Goal: Obtain resource: Download file/media

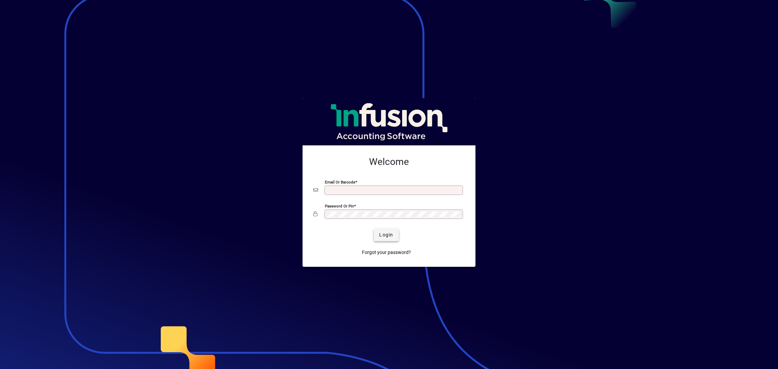
type input "**********"
click at [382, 237] on span "Login" at bounding box center [386, 235] width 14 height 7
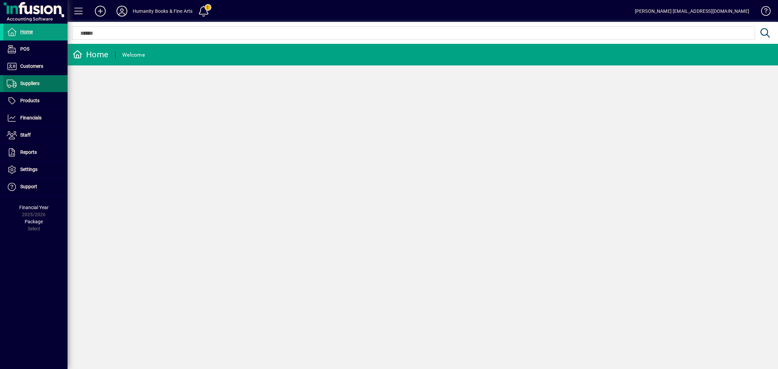
click at [25, 86] on span "Suppliers" at bounding box center [29, 83] width 19 height 5
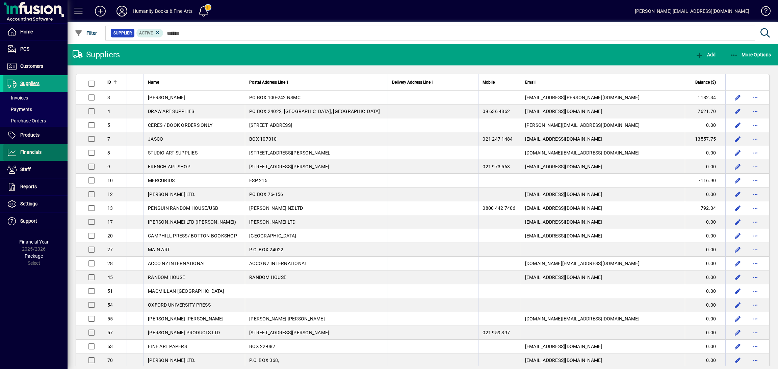
click at [32, 149] on span "Financials" at bounding box center [22, 153] width 38 height 8
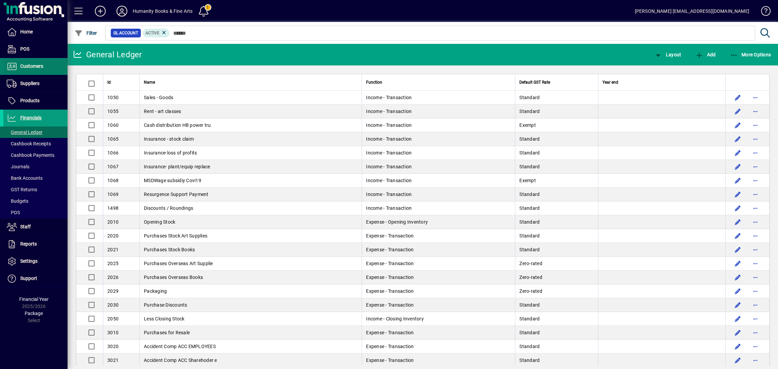
click at [34, 69] on span "Customers" at bounding box center [31, 65] width 23 height 5
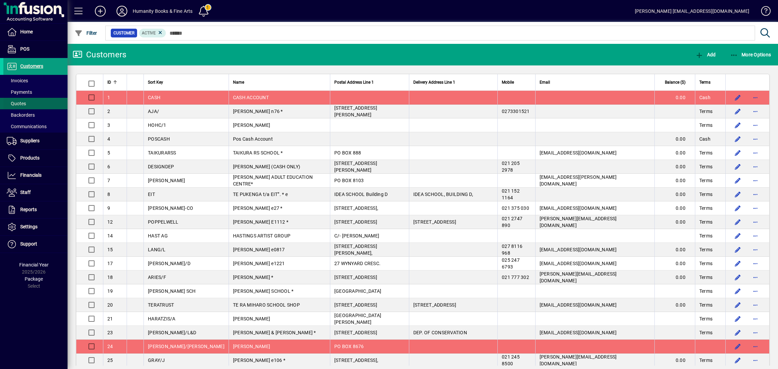
click at [23, 102] on span "Quotes" at bounding box center [16, 103] width 19 height 5
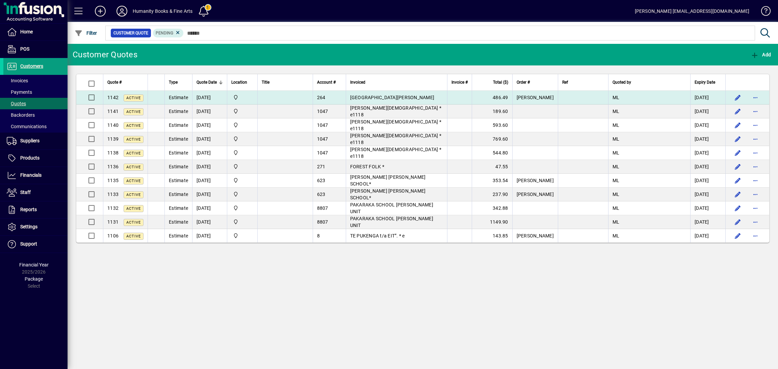
click at [376, 100] on td "[GEOGRAPHIC_DATA][PERSON_NAME]" at bounding box center [396, 98] width 101 height 14
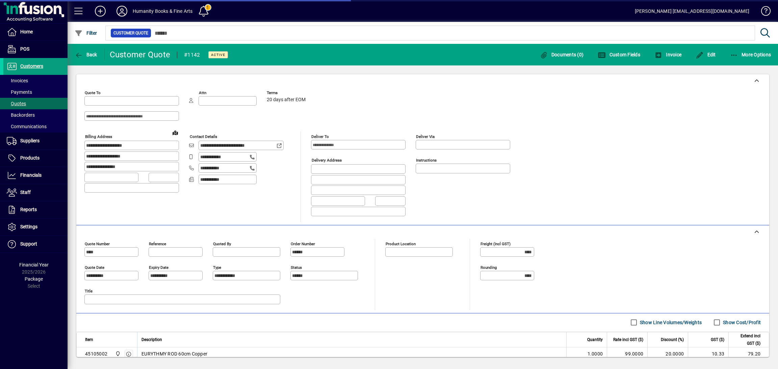
type input "**********"
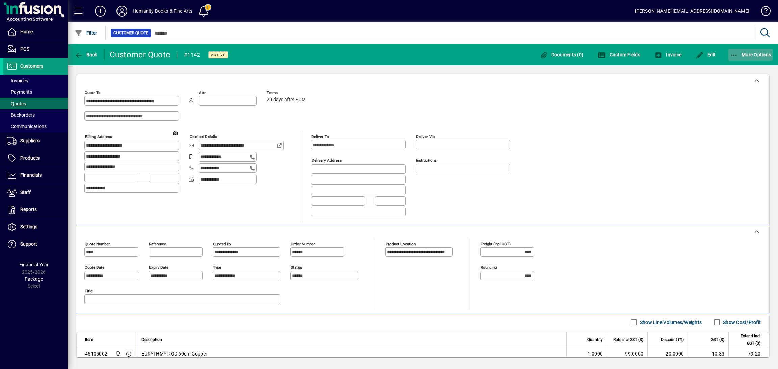
click at [738, 57] on span "More Options" at bounding box center [750, 54] width 41 height 5
click at [731, 71] on span "Quote" at bounding box center [729, 69] width 26 height 6
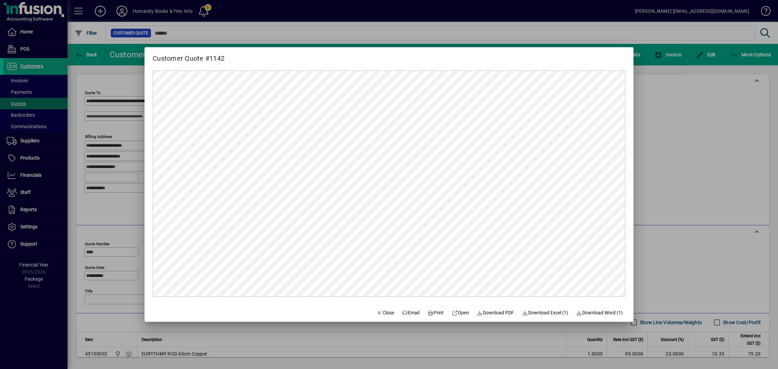
click at [685, 151] on div at bounding box center [389, 184] width 778 height 369
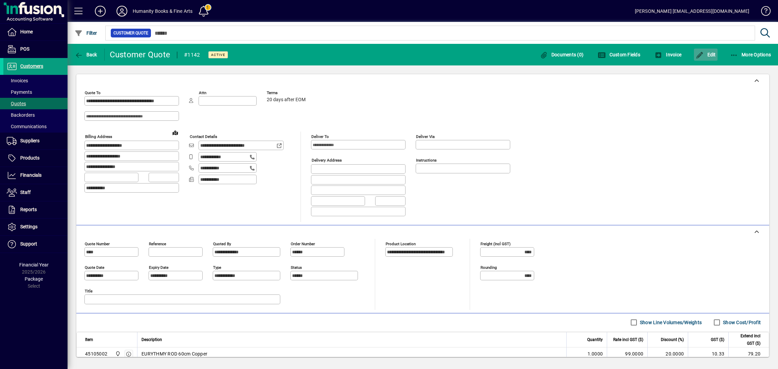
click at [707, 55] on span "Edit" at bounding box center [706, 54] width 20 height 5
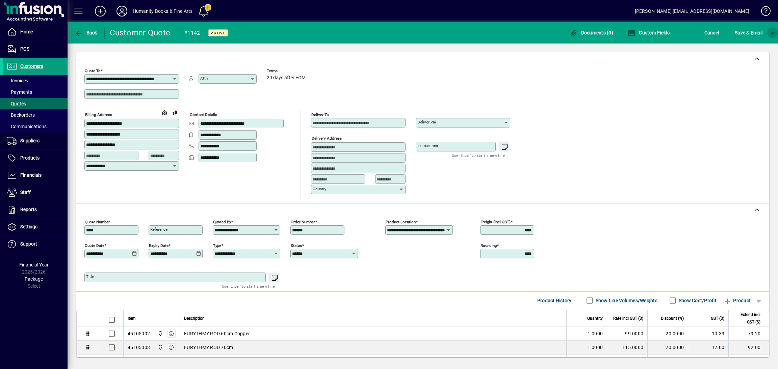
click at [773, 33] on span "button" at bounding box center [773, 33] width 16 height 16
click at [742, 47] on span "button" at bounding box center [755, 47] width 35 height 16
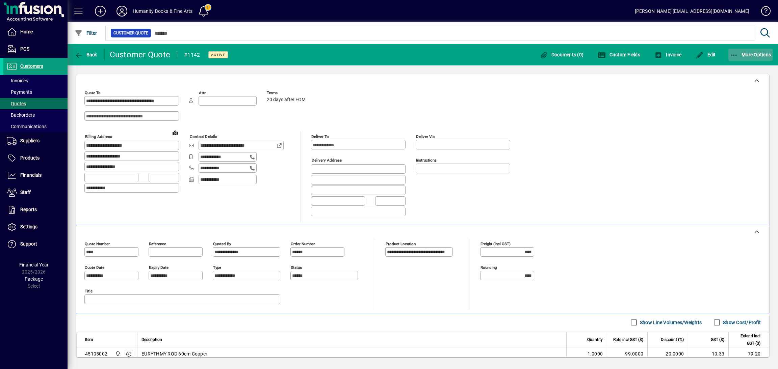
click at [733, 52] on icon "button" at bounding box center [734, 55] width 8 height 7
click at [730, 70] on span "Quote" at bounding box center [729, 69] width 26 height 6
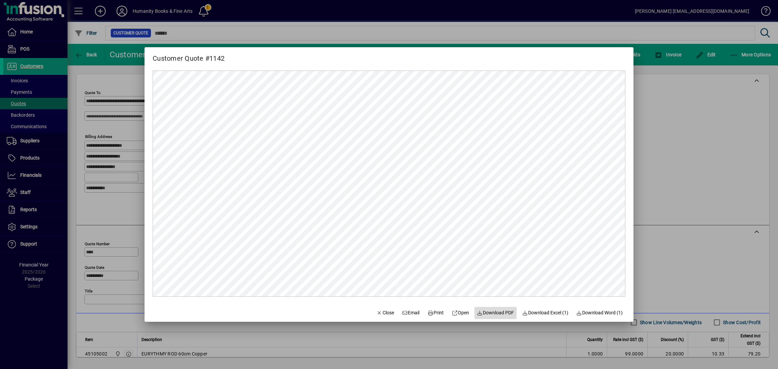
click at [487, 310] on span "Download PDF" at bounding box center [495, 313] width 37 height 7
click at [658, 248] on div at bounding box center [389, 184] width 778 height 369
